Goal: Share content: Share content

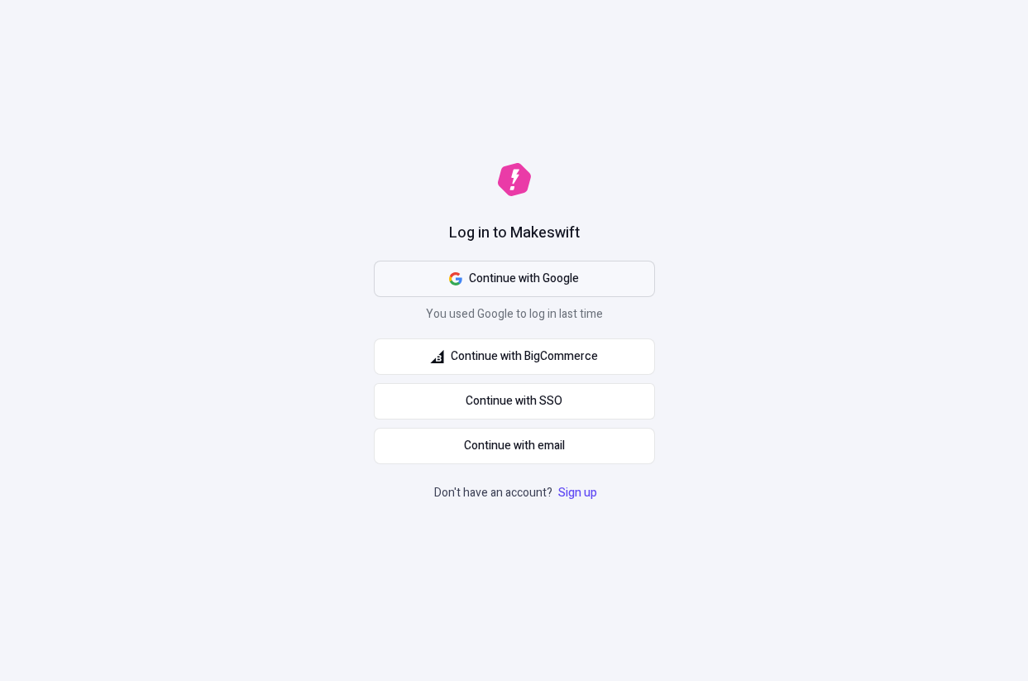
click at [502, 268] on button "Continue with Google" at bounding box center [514, 278] width 281 height 36
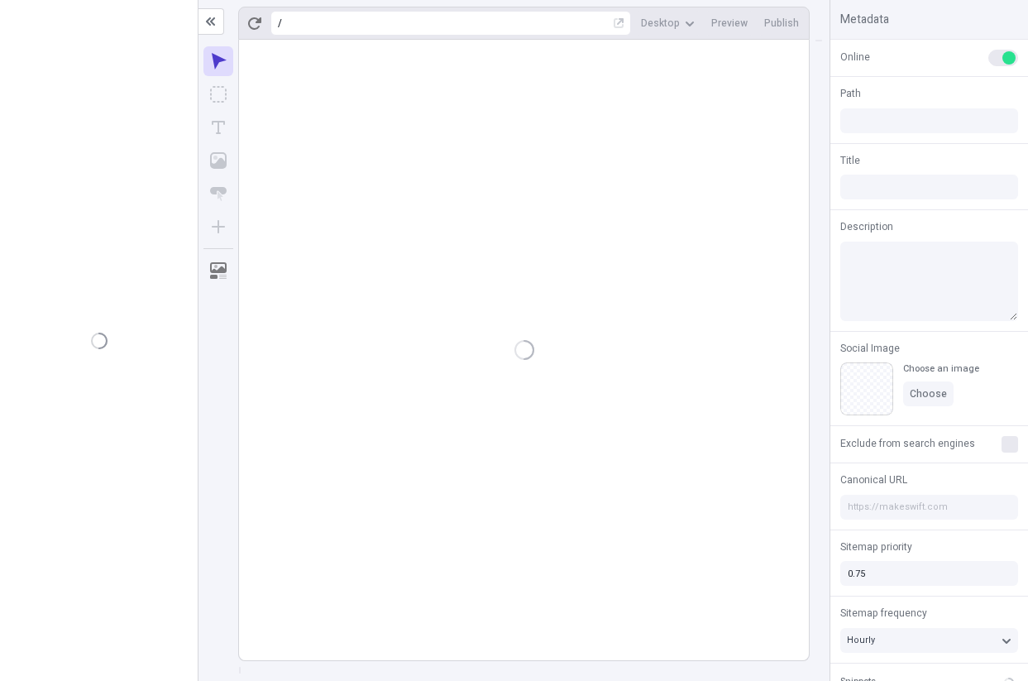
type input "juliet"
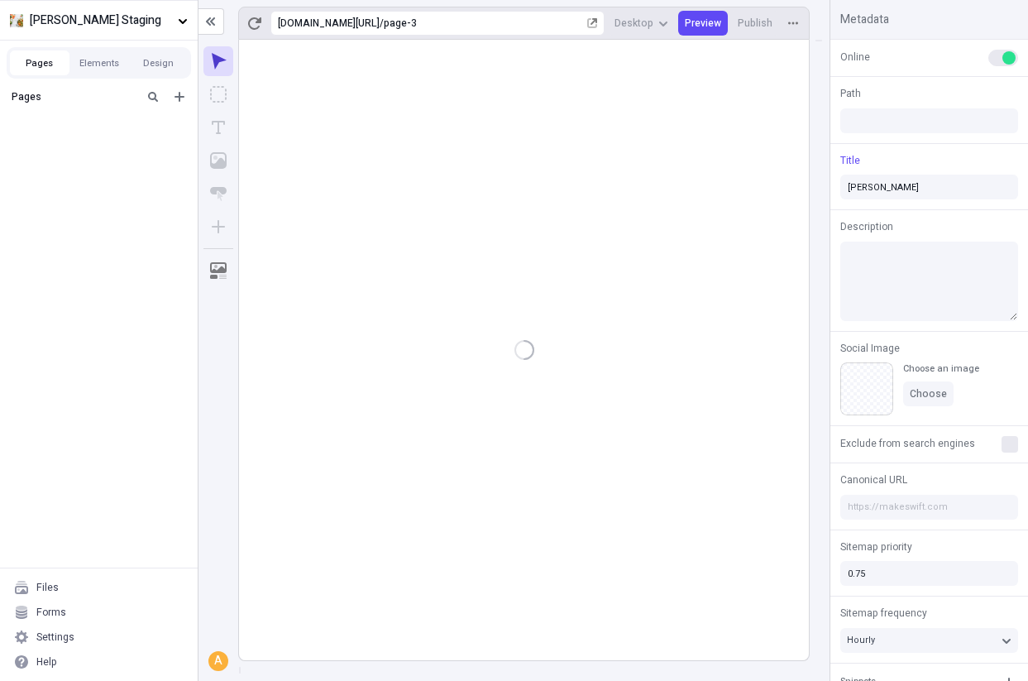
type input "/page-3"
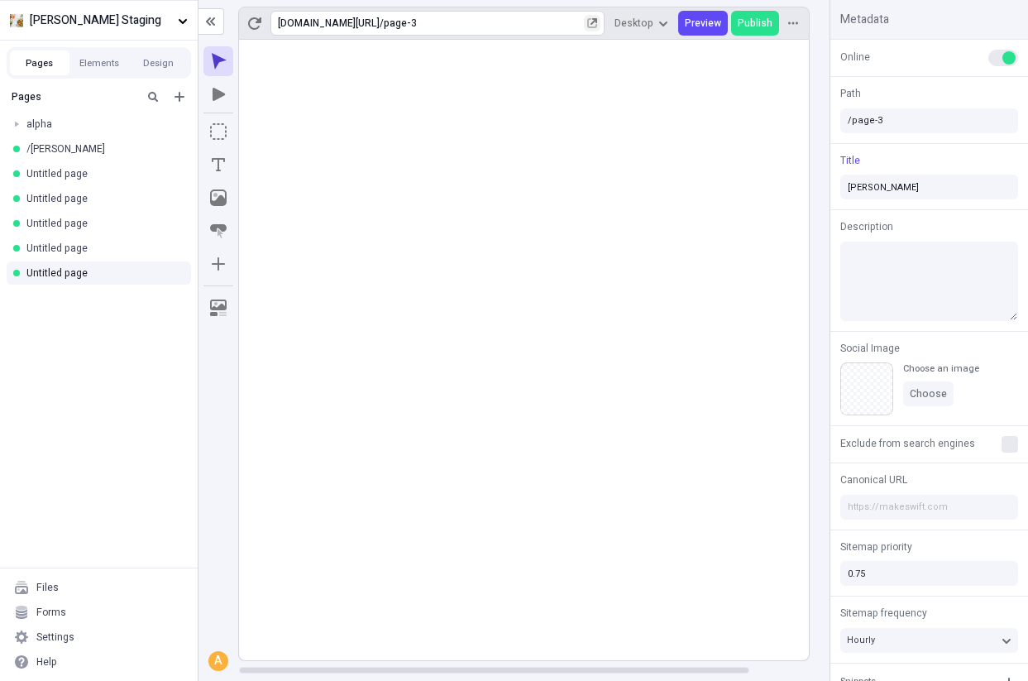
click at [595, 23] on icon "button" at bounding box center [592, 23] width 10 height 10
click at [706, 22] on span "Preview" at bounding box center [703, 23] width 36 height 13
click at [715, 25] on span "Preview" at bounding box center [703, 23] width 36 height 13
click at [116, 20] on span "Arvin Staging" at bounding box center [100, 21] width 141 height 18
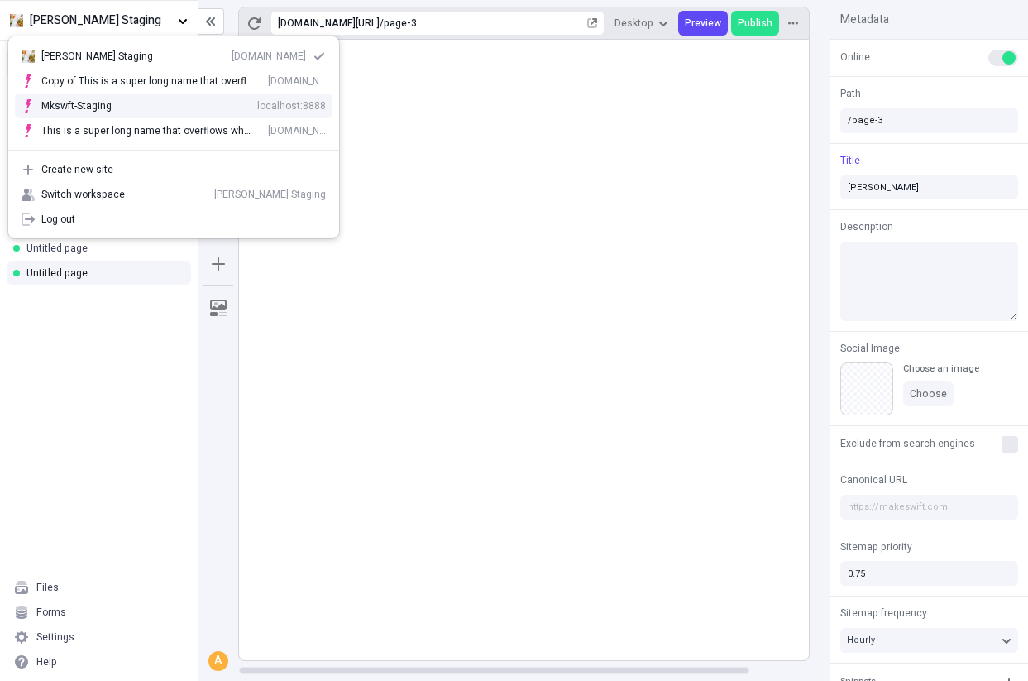
click at [131, 101] on div "Mkswft-Staging localhost:8888" at bounding box center [183, 105] width 284 height 13
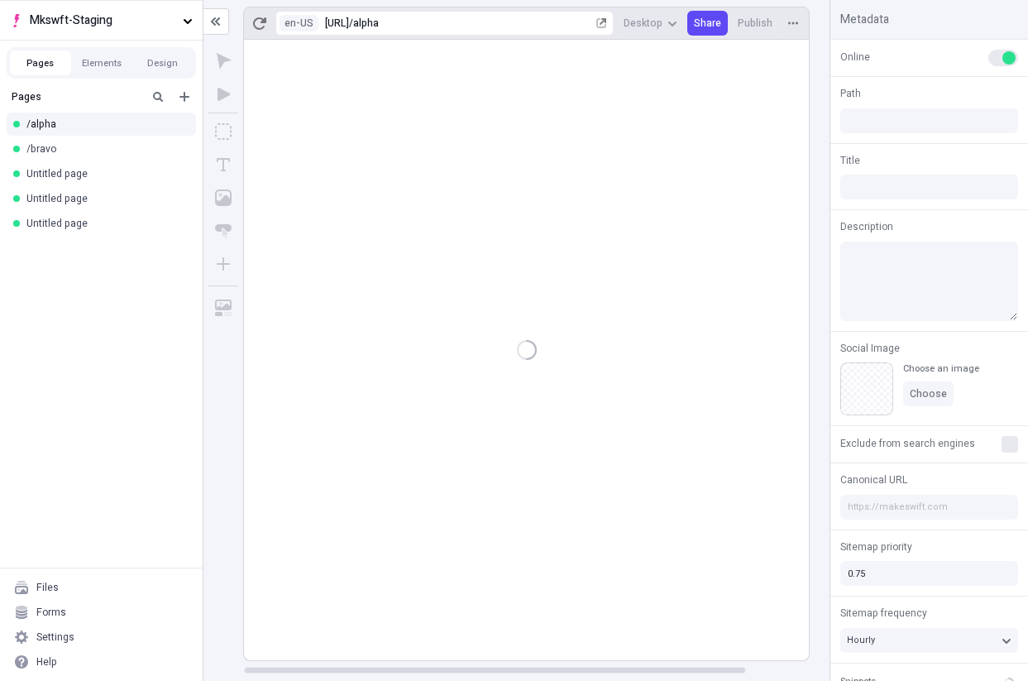
type input "Alpha"
type input "/alpha"
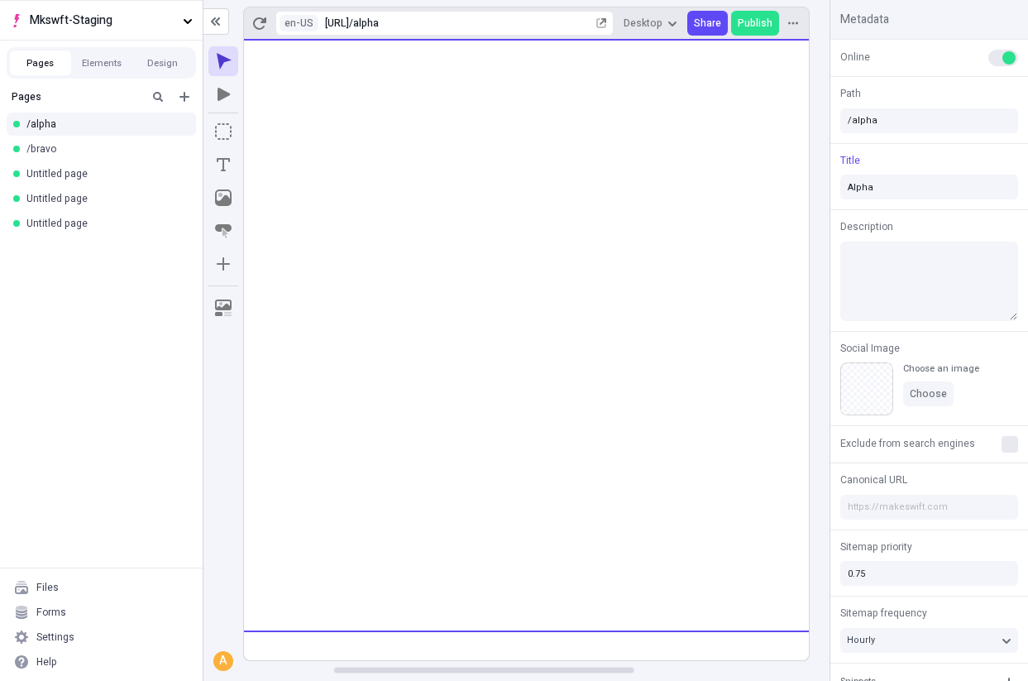
scroll to position [0, 174]
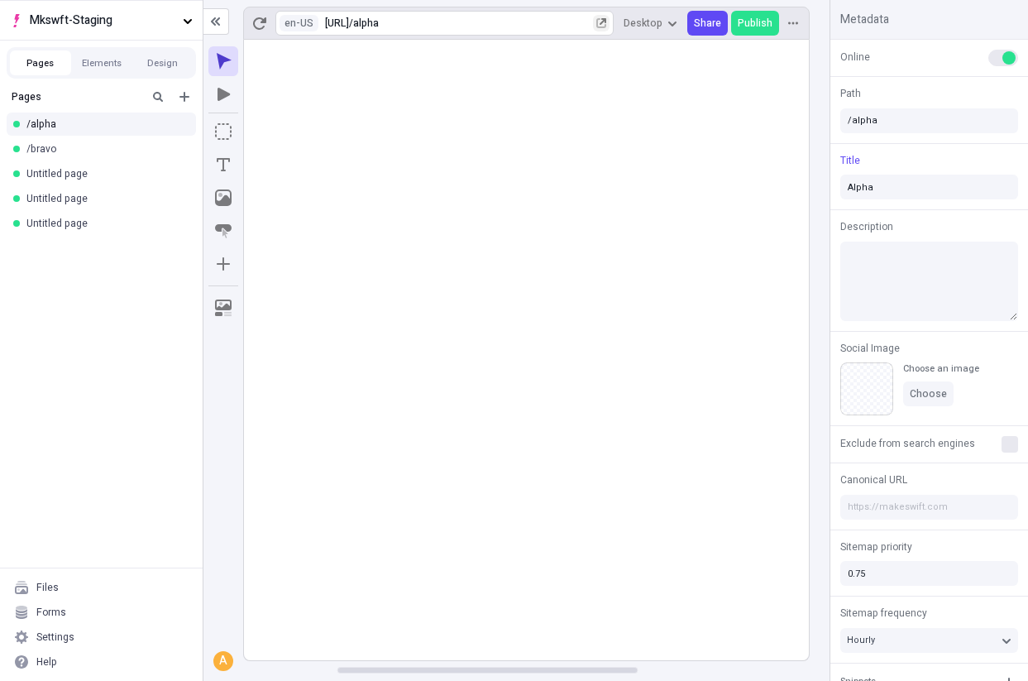
click at [606, 22] on icon "button" at bounding box center [601, 23] width 10 height 10
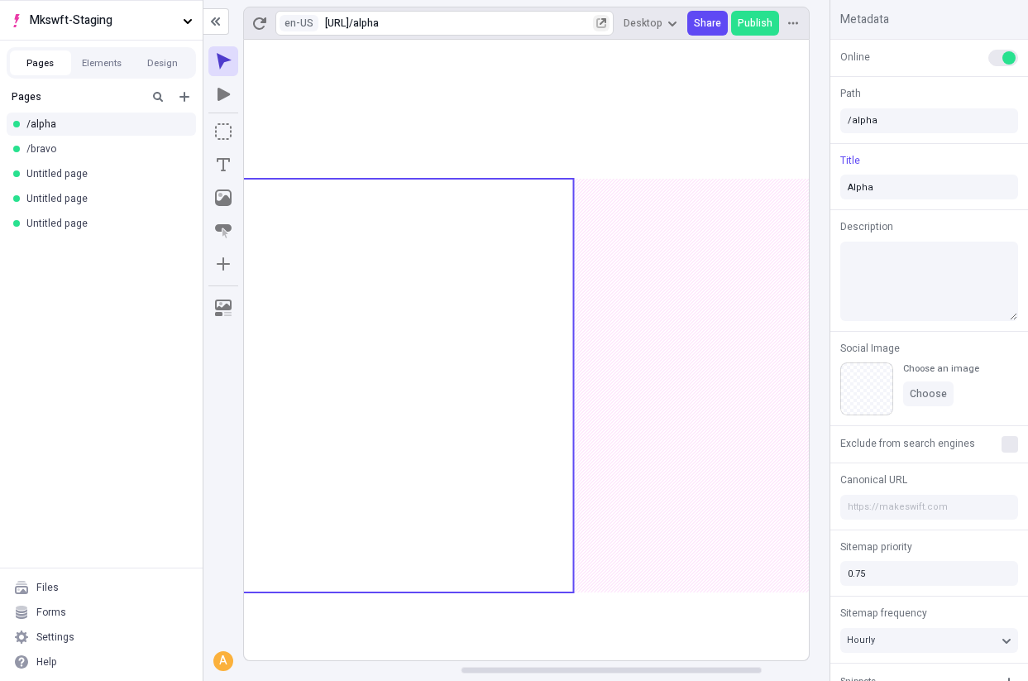
scroll to position [0, 289]
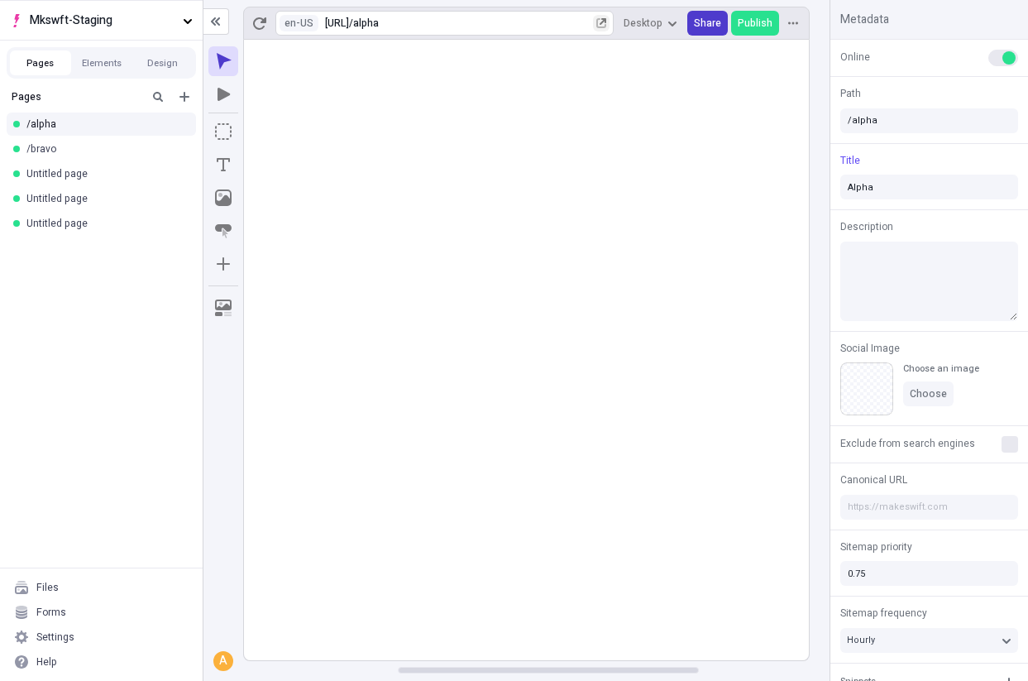
click at [703, 26] on span "Share" at bounding box center [707, 23] width 27 height 13
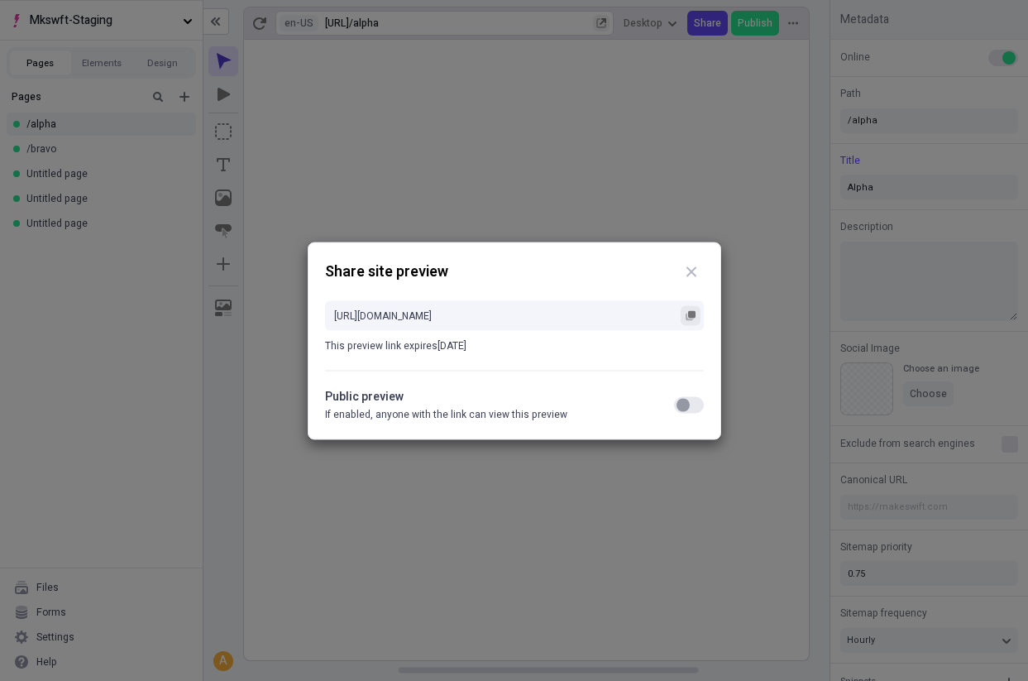
click at [691, 321] on button "button" at bounding box center [691, 315] width 20 height 20
click at [694, 311] on rect "button" at bounding box center [691, 313] width 7 height 7
click at [597, 208] on div "Share site preview https://app.staging.makeswift.com/share/wMZHkqLKqHZeH6Q9B6A1…" at bounding box center [514, 340] width 1028 height 681
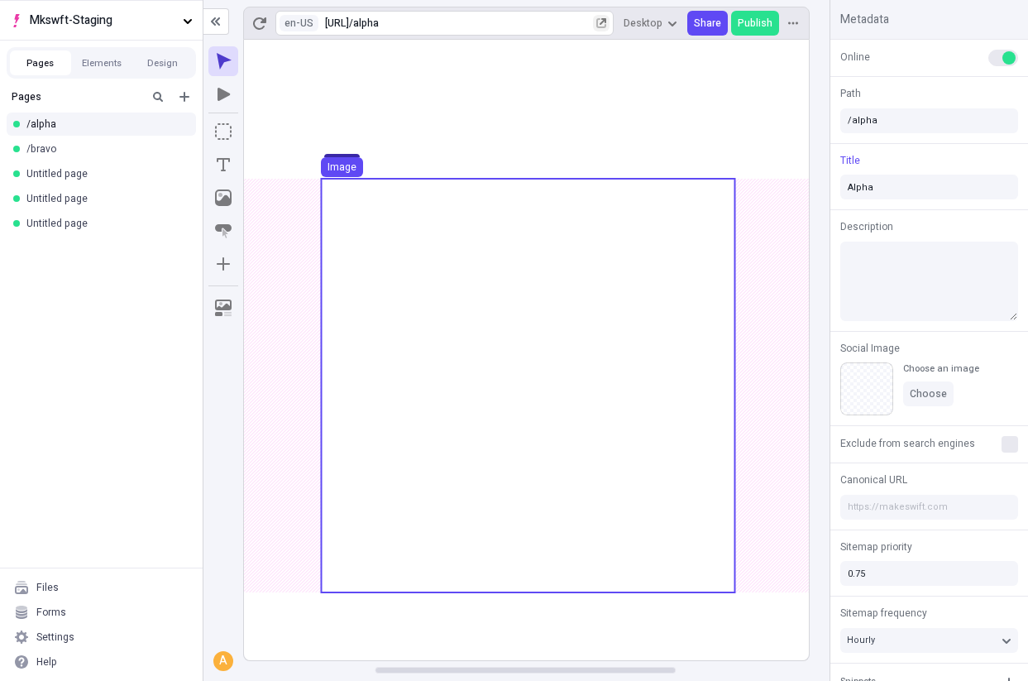
scroll to position [0, 246]
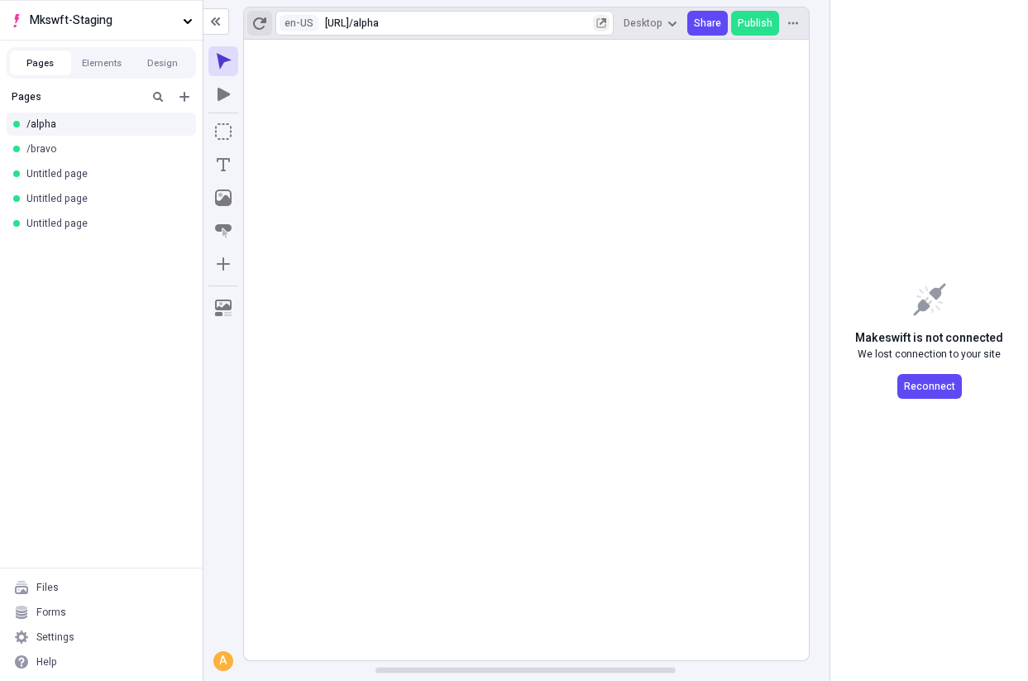
click at [262, 26] on icon "button" at bounding box center [259, 23] width 13 height 13
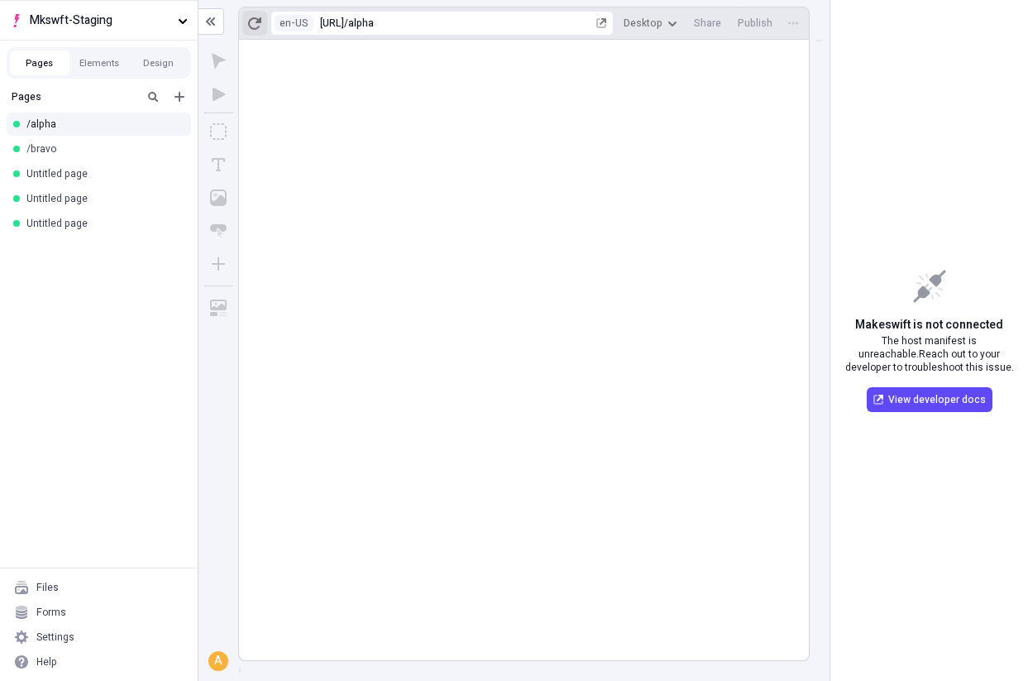
click at [255, 25] on icon "button" at bounding box center [254, 23] width 13 height 13
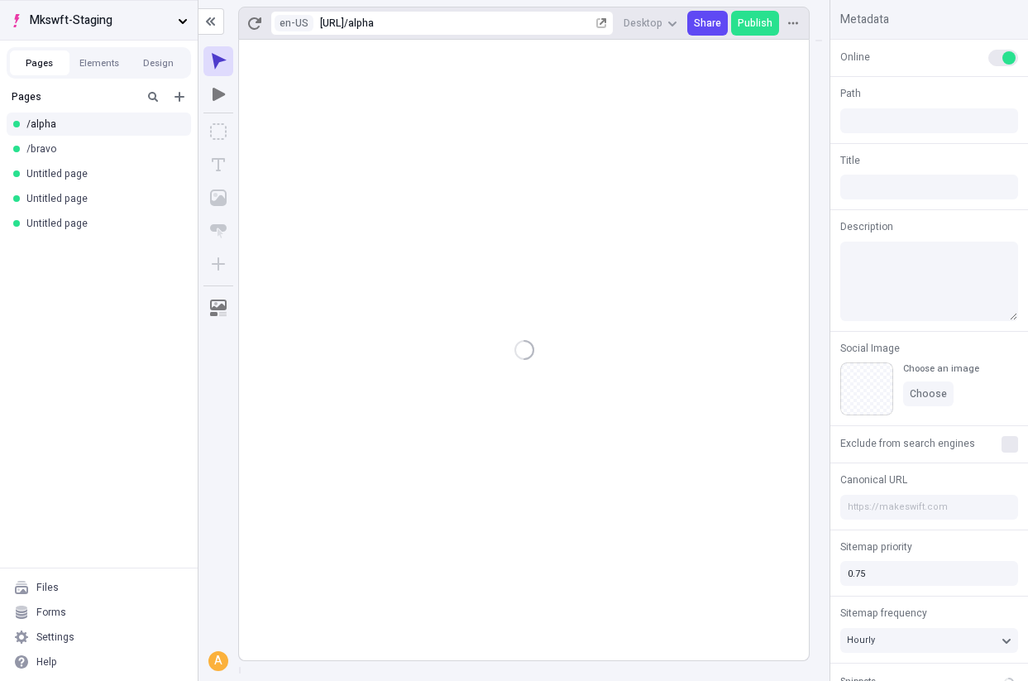
type input "/alpha"
type input "Alpha"
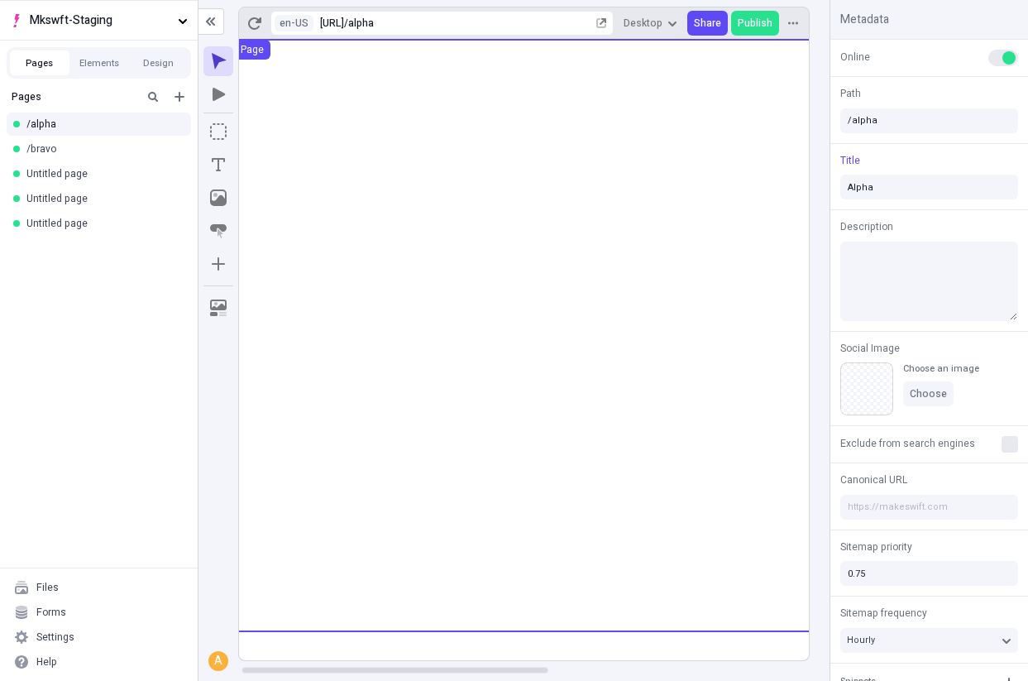
scroll to position [0, 5]
